Goal: Answer question/provide support: Share knowledge or assist other users

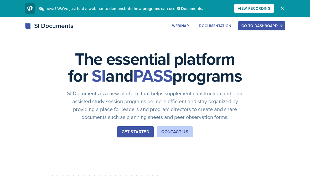
click at [255, 25] on div "Go to Dashboard" at bounding box center [261, 26] width 40 height 4
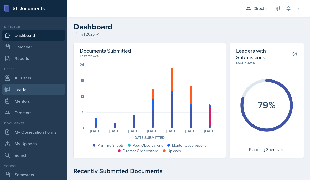
click at [40, 93] on link "Leaders" at bounding box center [33, 89] width 63 height 10
select select "a8c40de0-d7eb-4f82-90ee-ac0c6ce45f71"
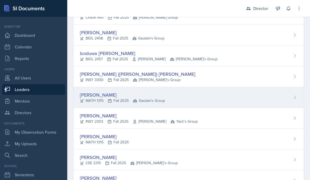
scroll to position [372, 0]
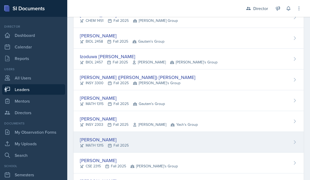
click at [187, 138] on div "[PERSON_NAME] MATH 1315 Fall 2025" at bounding box center [188, 142] width 230 height 21
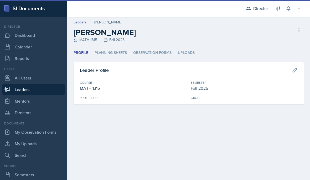
click at [117, 55] on li "Planning Sheets" at bounding box center [110, 53] width 32 height 10
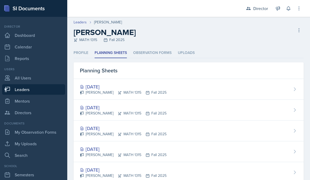
click at [126, 90] on div "[PERSON_NAME] MATH 1315 Fall 2025" at bounding box center [123, 93] width 87 height 6
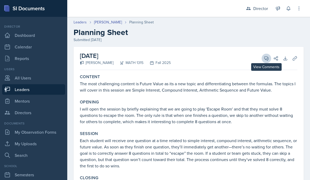
click at [266, 61] on button "View Comments" at bounding box center [265, 58] width 9 height 9
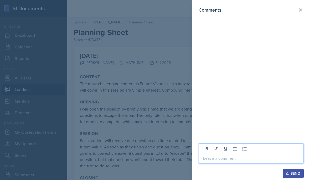
click at [230, 179] on html "SI Documents Director Dashboard Calendar Reports Users All Users Leaders Mentor…" at bounding box center [155, 90] width 310 height 180
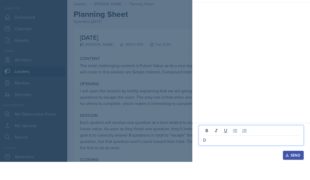
scroll to position [24, 0]
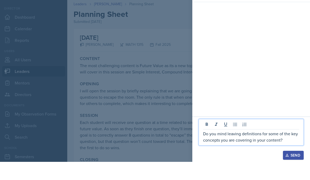
click at [153, 97] on div at bounding box center [155, 90] width 310 height 180
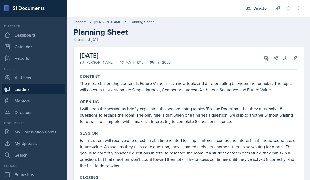
scroll to position [0, 0]
click at [266, 56] on icon at bounding box center [266, 58] width 5 height 5
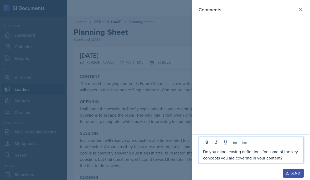
drag, startPoint x: 289, startPoint y: 157, endPoint x: 289, endPoint y: 175, distance: 18.1
click at [289, 157] on div "Do you mind leaving definitions for some of the key concepts you are covering i…" at bounding box center [251, 156] width 118 height 45
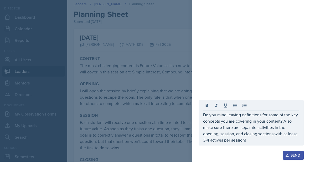
click at [149, 103] on div at bounding box center [155, 90] width 310 height 180
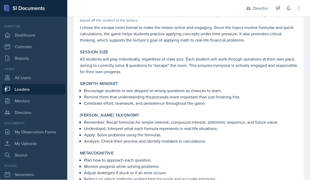
scroll to position [218, 0]
click at [233, 122] on div "[PERSON_NAME] Taxonomy Remember: Recall formulas for simple interest, compound …" at bounding box center [189, 129] width 222 height 36
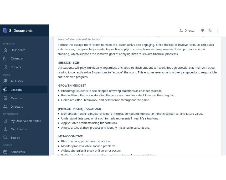
scroll to position [0, 0]
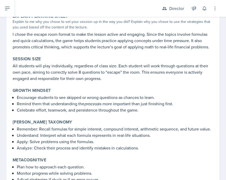
click at [129, 86] on div "Growth Mindset Encourage students to see skipped or wrong questions as chances …" at bounding box center [112, 100] width 205 height 29
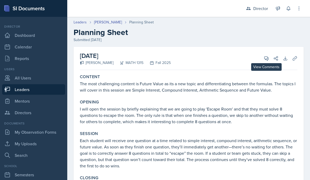
click at [267, 56] on icon at bounding box center [266, 58] width 5 height 5
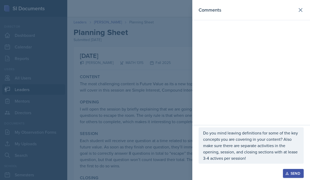
click at [201, 133] on div "Do you mind leaving definitions for some of the key concepts you are covering i…" at bounding box center [250, 145] width 105 height 36
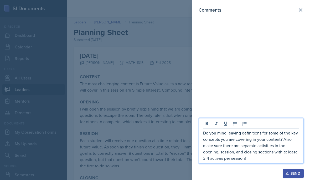
scroll to position [23, 0]
click at [201, 131] on div "Do you mind leaving definitions for some of the key concepts you are covering i…" at bounding box center [250, 140] width 105 height 45
click at [203, 134] on p "Do you mind leaving definitions for some of the key concepts you are covering i…" at bounding box center [251, 144] width 96 height 31
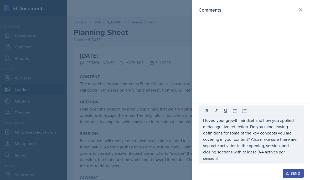
click at [114, 98] on div at bounding box center [155, 90] width 310 height 180
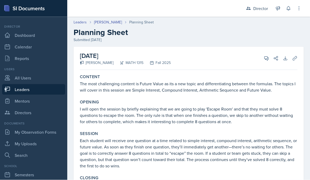
scroll to position [24, 0]
click at [269, 54] on button "View Comments" at bounding box center [265, 58] width 9 height 9
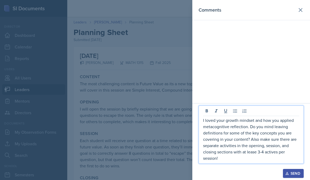
drag, startPoint x: 249, startPoint y: 138, endPoint x: 248, endPoint y: 152, distance: 13.5
click at [249, 138] on p "I loved your growth mindset and how you applied metacognitive reflection. Do yo…" at bounding box center [251, 139] width 96 height 44
click at [256, 154] on p "I loved your growth mindset and how you applied metacognitive reflection. Do yo…" at bounding box center [251, 139] width 96 height 44
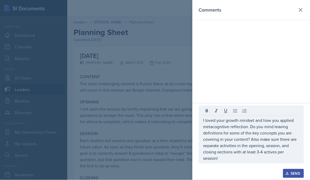
click at [113, 128] on div at bounding box center [155, 90] width 310 height 180
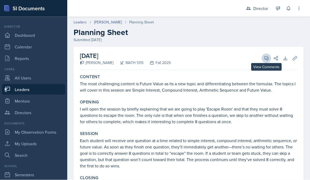
scroll to position [24, 0]
click at [266, 56] on icon at bounding box center [266, 58] width 4 height 4
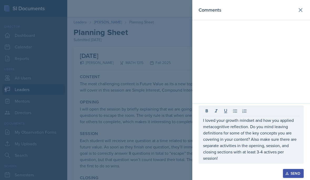
click at [131, 144] on div at bounding box center [155, 90] width 310 height 180
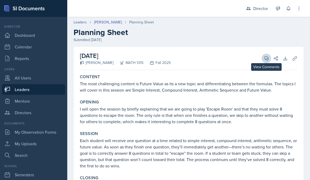
scroll to position [0, 0]
click at [267, 56] on icon at bounding box center [266, 58] width 5 height 5
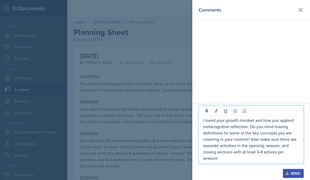
click at [236, 157] on p "I loved your growth mindset and how you applied metacognitive reflection. Do yo…" at bounding box center [251, 139] width 96 height 44
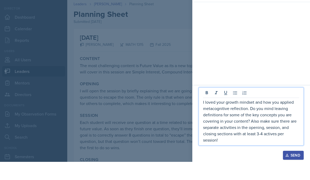
scroll to position [24, 0]
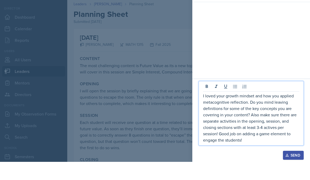
click at [294, 171] on div "Send" at bounding box center [293, 173] width 14 height 4
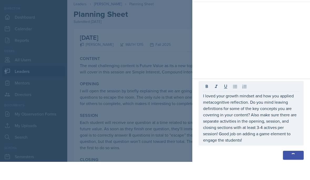
scroll to position [44, 0]
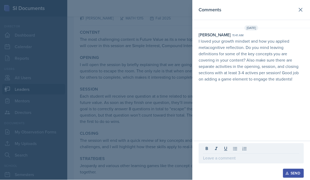
click at [139, 84] on div at bounding box center [155, 90] width 310 height 180
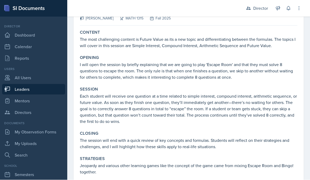
click at [52, 84] on link "Leaders" at bounding box center [33, 89] width 63 height 10
select select "a8c40de0-d7eb-4f82-90ee-ac0c6ce45f71"
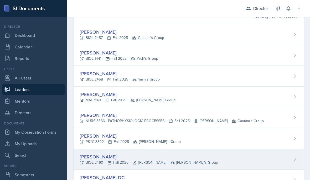
click at [115, 156] on div "[PERSON_NAME]" at bounding box center [149, 156] width 138 height 7
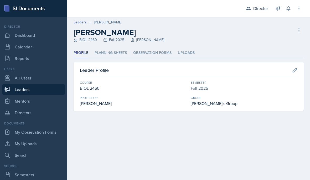
click at [111, 59] on div "Profile Planning Sheets Observation Forms Uploads Profile Planning Sheets Obser…" at bounding box center [188, 79] width 230 height 63
click at [110, 56] on li "Planning Sheets" at bounding box center [110, 53] width 32 height 10
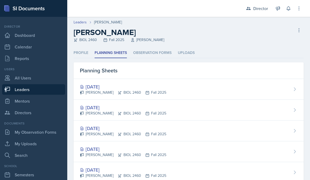
click at [33, 92] on link "Leaders" at bounding box center [33, 89] width 63 height 10
select select "a8c40de0-d7eb-4f82-90ee-ac0c6ce45f71"
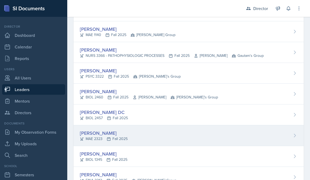
scroll to position [104, 0]
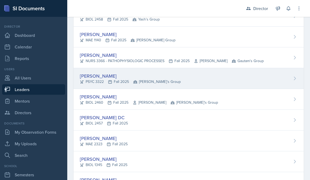
click at [137, 78] on div "[PERSON_NAME]" at bounding box center [130, 75] width 101 height 7
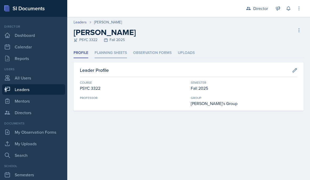
click at [113, 51] on li "Planning Sheets" at bounding box center [110, 53] width 32 height 10
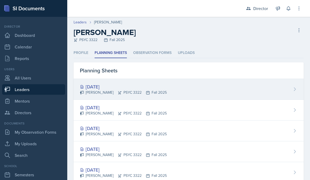
click at [119, 86] on div "[DATE]" at bounding box center [123, 86] width 87 height 7
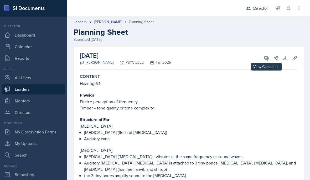
click at [266, 56] on icon at bounding box center [266, 58] width 4 height 4
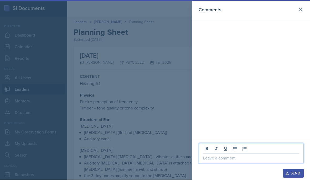
drag, startPoint x: 248, startPoint y: 160, endPoint x: 248, endPoint y: 178, distance: 18.1
click at [248, 160] on div "Send" at bounding box center [251, 160] width 118 height 39
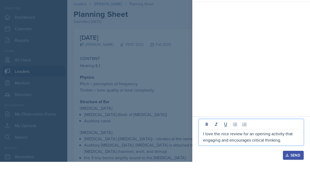
click at [154, 126] on div at bounding box center [155, 90] width 310 height 180
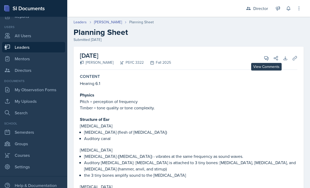
click at [265, 56] on icon at bounding box center [266, 58] width 5 height 5
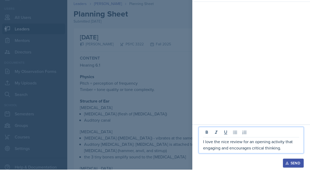
click at [284, 166] on div "I love the nice review for an opening activity that engaging and encourages cri…" at bounding box center [251, 165] width 118 height 45
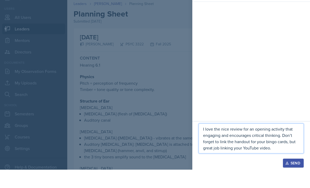
click at [144, 119] on div at bounding box center [155, 94] width 310 height 188
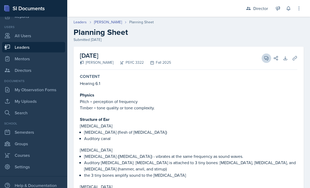
scroll to position [0, 0]
click at [267, 55] on span at bounding box center [268, 56] width 3 height 3
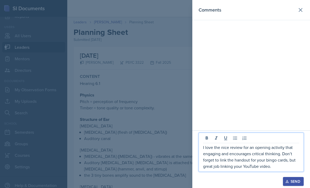
click at [274, 166] on div "I love the nice review for an opening activity that engaging and encourages cri…" at bounding box center [251, 159] width 118 height 58
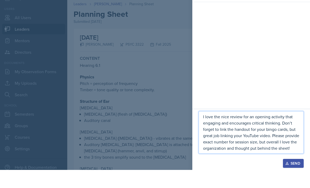
click at [292, 179] on div "Send" at bounding box center [293, 182] width 14 height 4
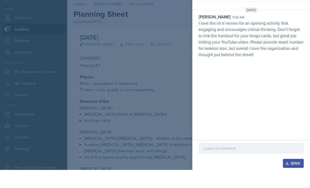
scroll to position [38, 0]
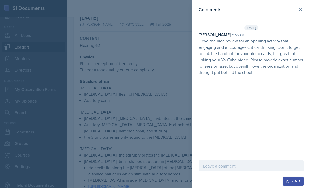
click at [112, 83] on div at bounding box center [155, 94] width 310 height 188
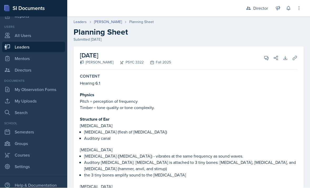
scroll to position [0, 0]
click at [57, 42] on link "Leaders" at bounding box center [33, 47] width 63 height 10
select select "a8c40de0-d7eb-4f82-90ee-ac0c6ce45f71"
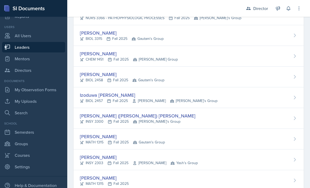
scroll to position [334, 0]
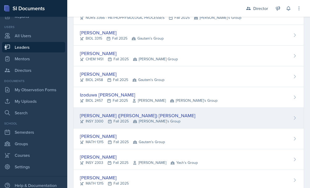
click at [172, 122] on div "[PERSON_NAME] ([PERSON_NAME]) [PERSON_NAME] INSY 3300 Fall 2025 Robin's Group" at bounding box center [188, 118] width 230 height 21
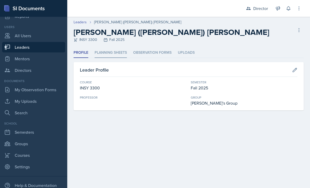
click at [104, 52] on li "Planning Sheets" at bounding box center [110, 53] width 32 height 10
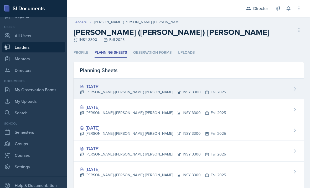
click at [161, 87] on div "[DATE]" at bounding box center [153, 86] width 146 height 7
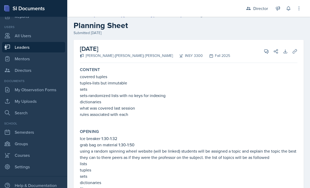
scroll to position [7, 0]
click at [262, 49] on button "View Comments" at bounding box center [265, 50] width 9 height 9
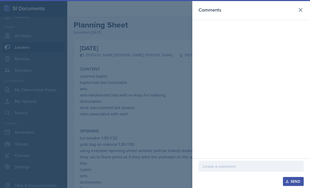
click at [215, 179] on div "Send" at bounding box center [250, 181] width 105 height 9
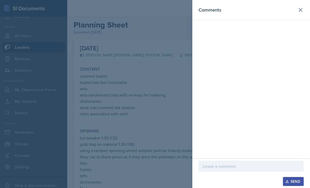
click at [221, 179] on div "Send" at bounding box center [250, 181] width 105 height 9
click at [227, 179] on div "Send" at bounding box center [250, 181] width 105 height 9
click at [173, 179] on div at bounding box center [155, 94] width 310 height 188
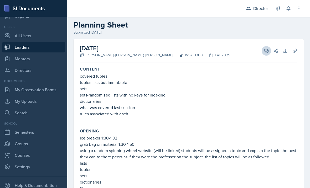
click at [269, 52] on button "View Comments" at bounding box center [265, 50] width 9 height 9
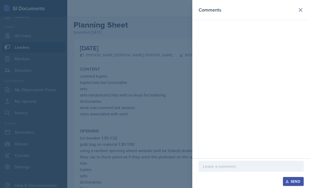
click at [238, 179] on div "Send" at bounding box center [250, 181] width 105 height 9
click at [220, 179] on div "Send" at bounding box center [250, 181] width 105 height 9
click at [223, 179] on div "Send" at bounding box center [250, 181] width 105 height 9
click at [153, 127] on div at bounding box center [155, 94] width 310 height 188
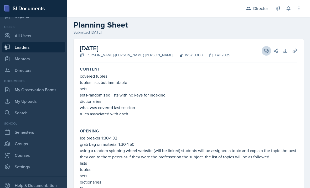
click at [267, 49] on span at bounding box center [268, 49] width 3 height 3
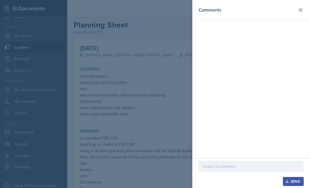
click at [225, 179] on div "Send" at bounding box center [250, 181] width 105 height 9
click at [228, 179] on div "Send" at bounding box center [250, 181] width 105 height 9
click at [243, 179] on div "Send" at bounding box center [250, 181] width 105 height 9
click at [170, 145] on div at bounding box center [155, 94] width 310 height 188
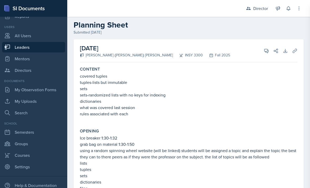
scroll to position [15, 0]
click at [262, 46] on button "View Comments" at bounding box center [265, 50] width 9 height 9
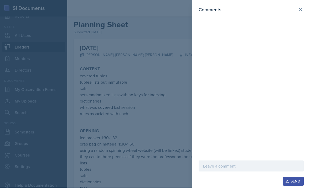
click at [236, 166] on p at bounding box center [251, 166] width 96 height 6
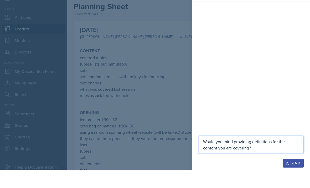
click at [170, 103] on div at bounding box center [155, 94] width 310 height 188
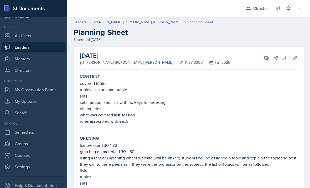
scroll to position [0, 0]
click at [267, 55] on span at bounding box center [268, 56] width 3 height 3
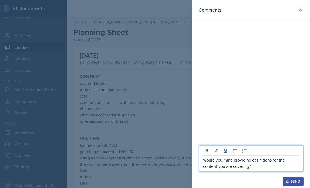
click at [203, 160] on div "Would you mind providing definitions for the content you are covering? Send" at bounding box center [251, 165] width 118 height 45
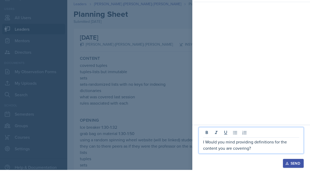
scroll to position [15, 0]
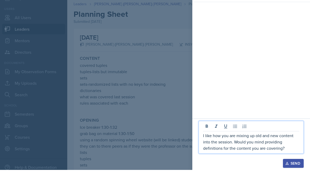
click at [176, 136] on div at bounding box center [155, 94] width 310 height 188
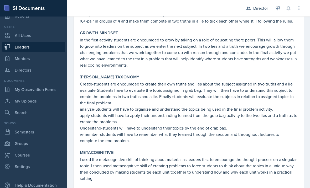
scroll to position [547, 0]
